Goal: Find specific page/section: Find specific page/section

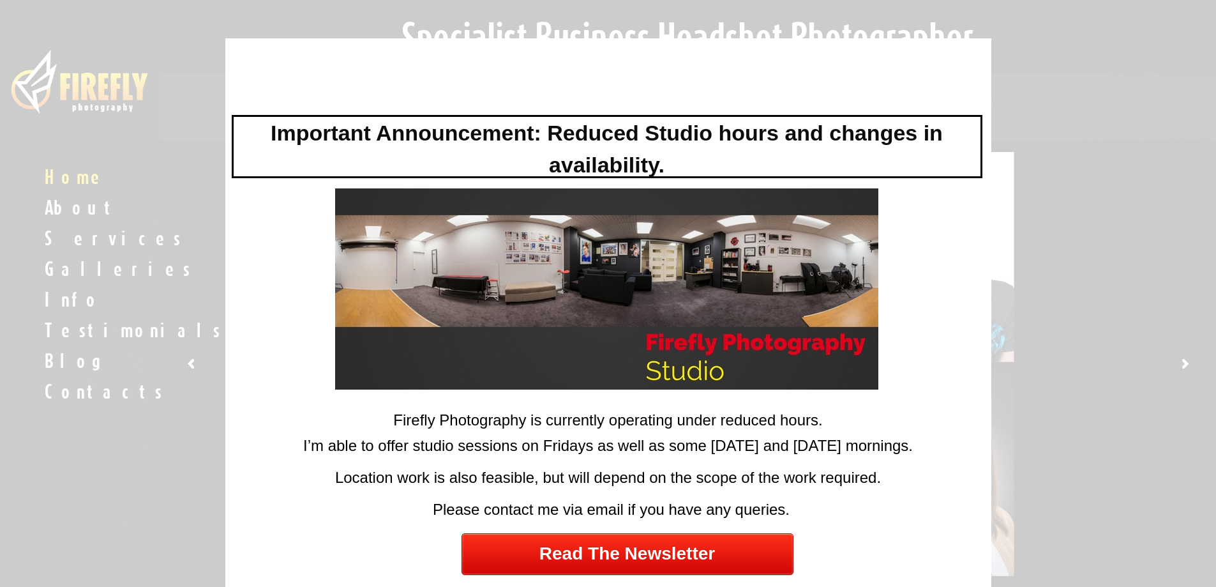
click at [0, 299] on div at bounding box center [608, 293] width 1216 height 587
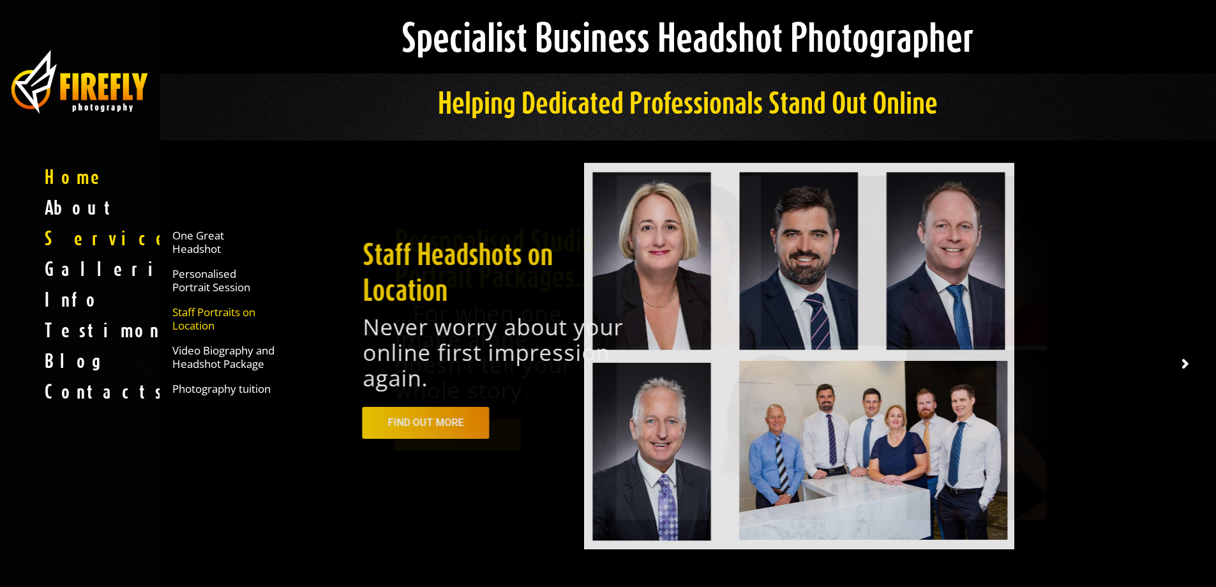
click at [202, 318] on span "Staff Portraits on Location" at bounding box center [223, 318] width 102 height 27
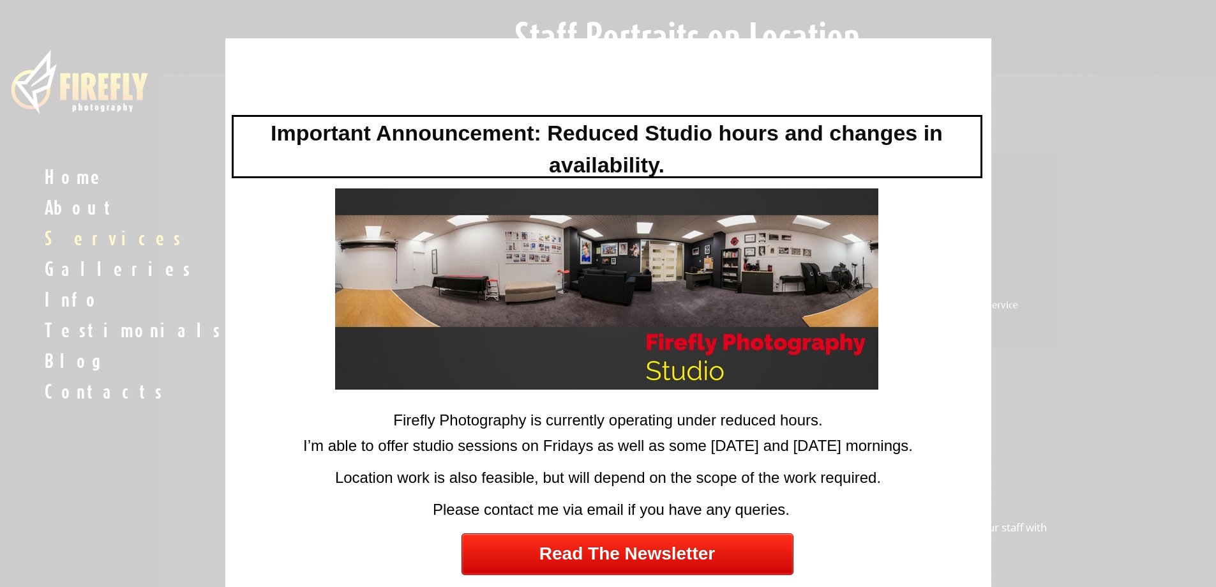
click at [185, 260] on div at bounding box center [608, 293] width 1216 height 587
